Goal: Transaction & Acquisition: Purchase product/service

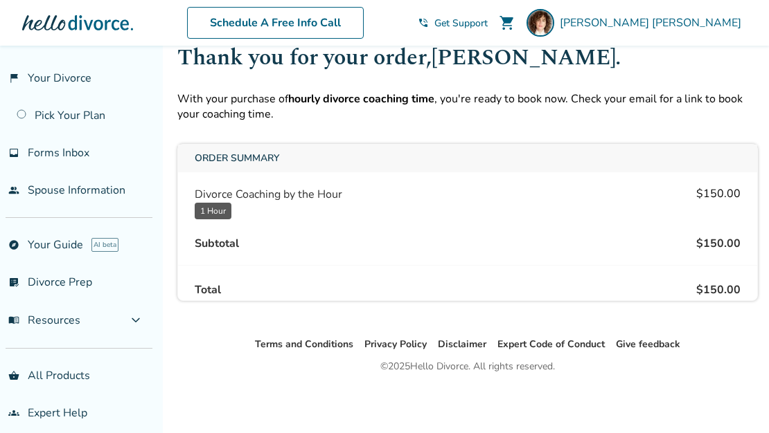
click at [376, 122] on div "Cart / Order Confirmation Thank you for your order, [PERSON_NAME] . With your p…" at bounding box center [467, 168] width 602 height 337
